Goal: Transaction & Acquisition: Purchase product/service

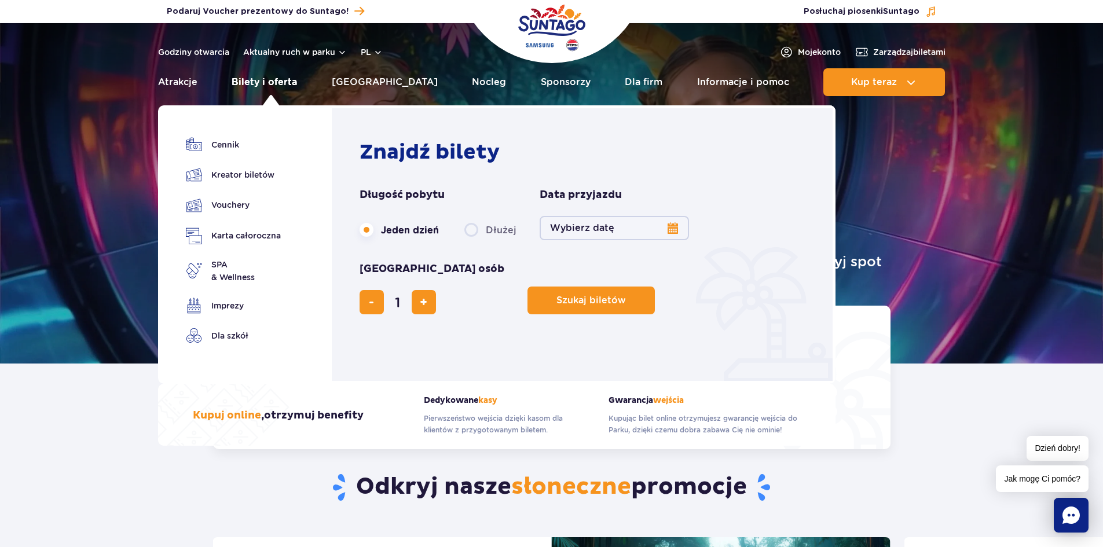
click at [271, 83] on link "Bilety i oferta" at bounding box center [264, 82] width 65 height 28
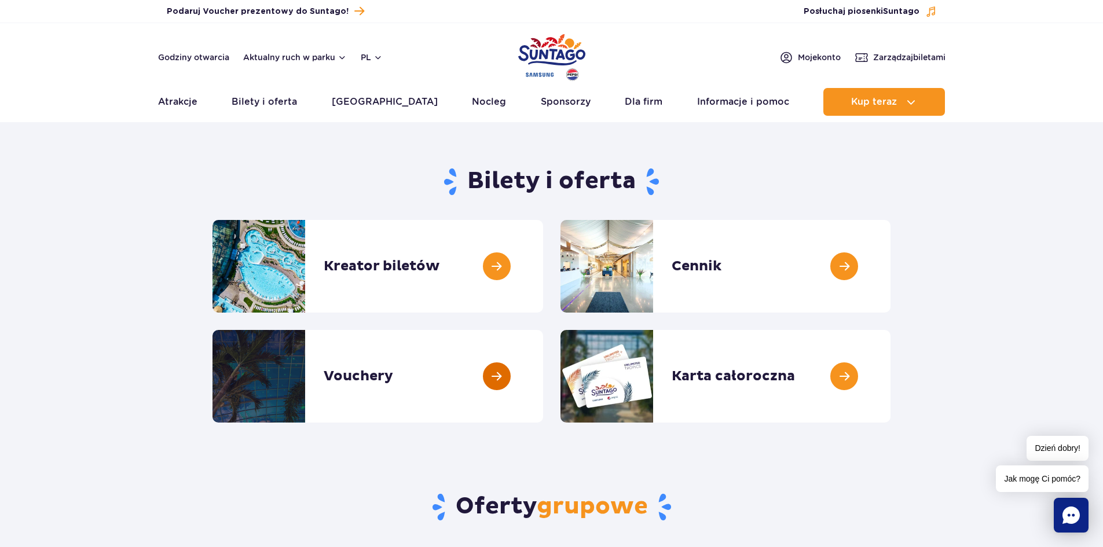
click at [543, 376] on link at bounding box center [543, 376] width 0 height 93
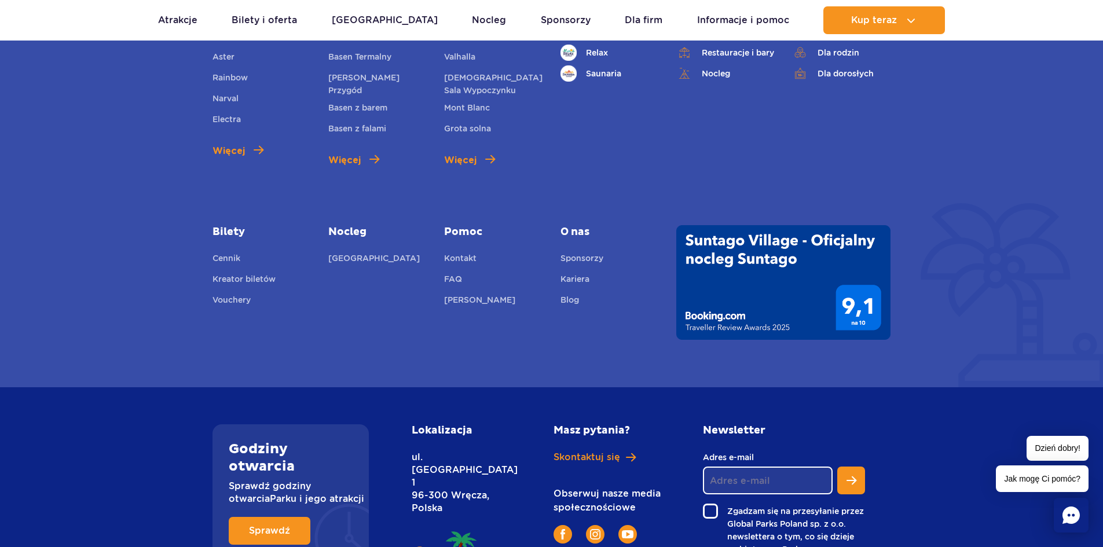
scroll to position [1563, 0]
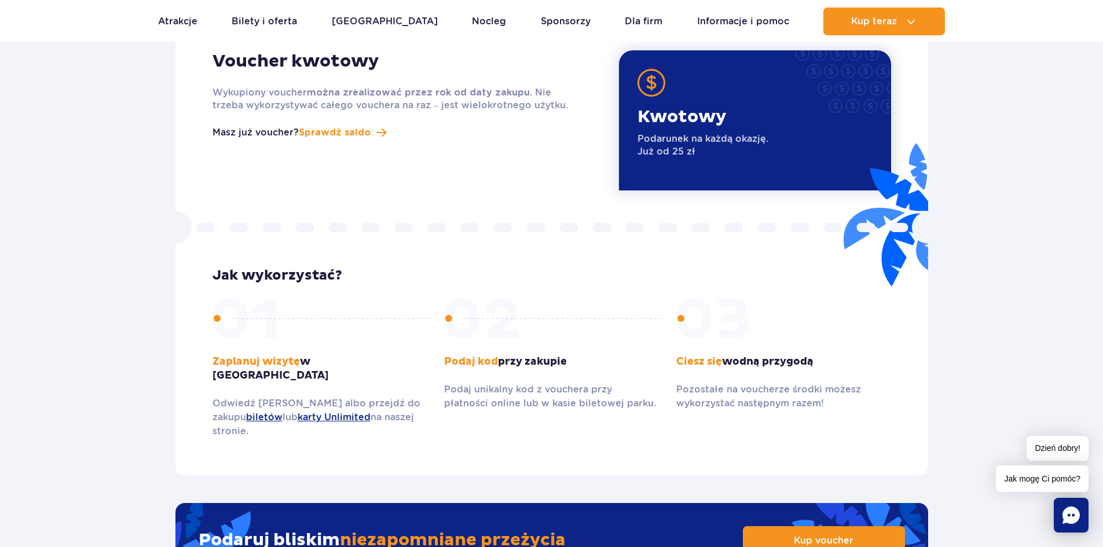
scroll to position [1505, 0]
